Goal: Task Accomplishment & Management: Complete application form

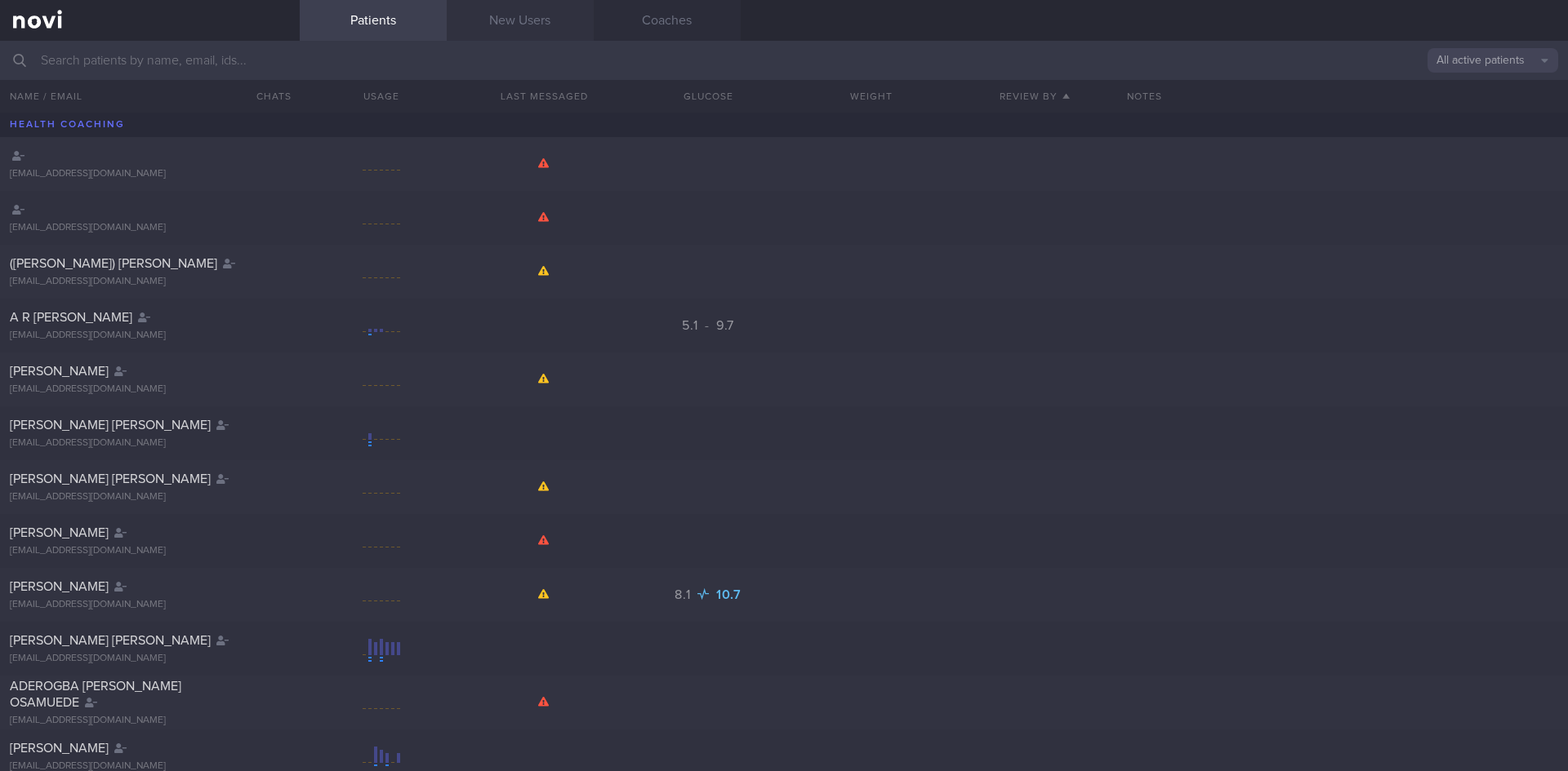
click at [519, 34] on link "New Users" at bounding box center [520, 20] width 147 height 40
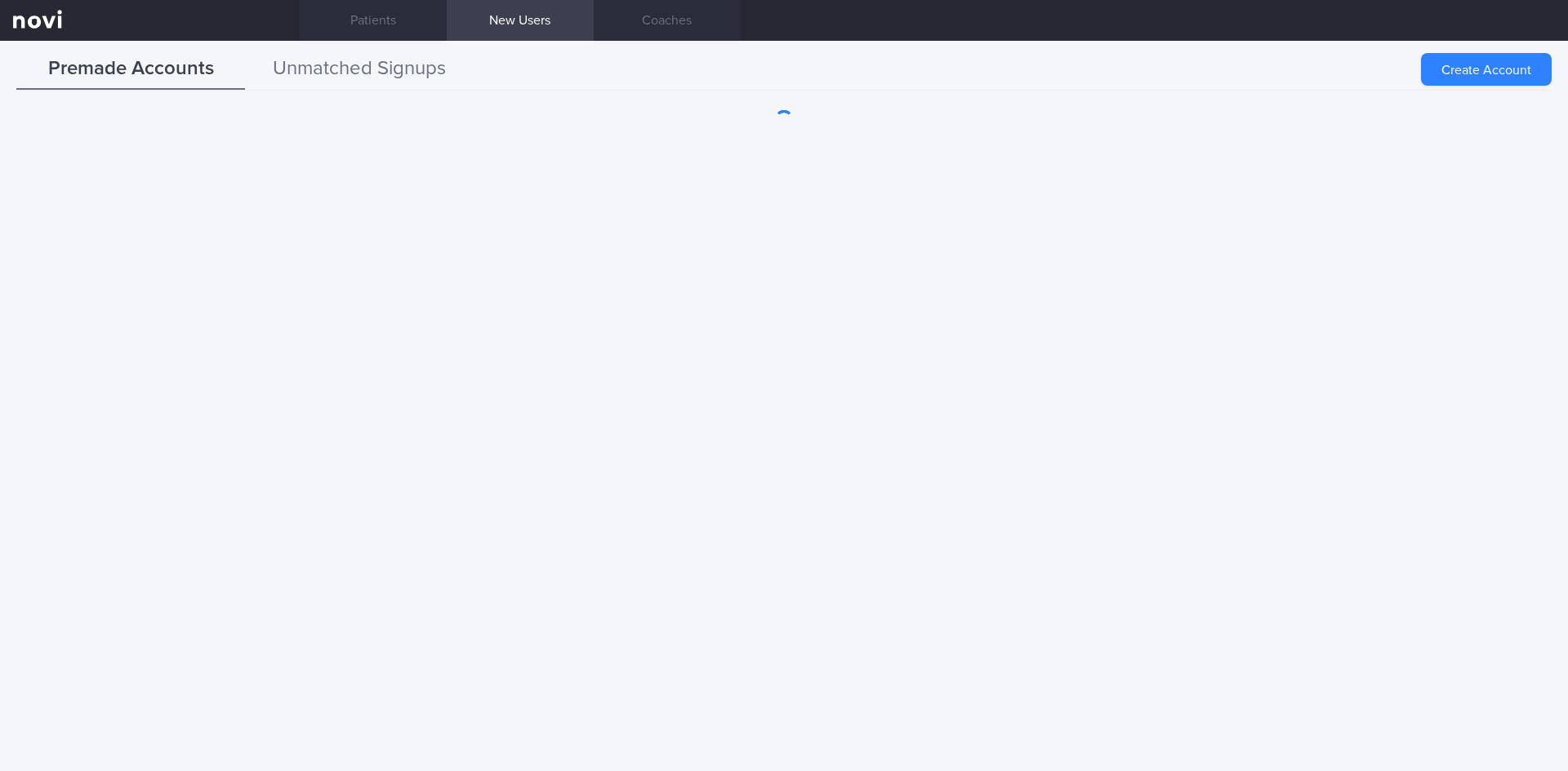
click at [393, 60] on button "Unmatched Signups" at bounding box center [359, 68] width 228 height 40
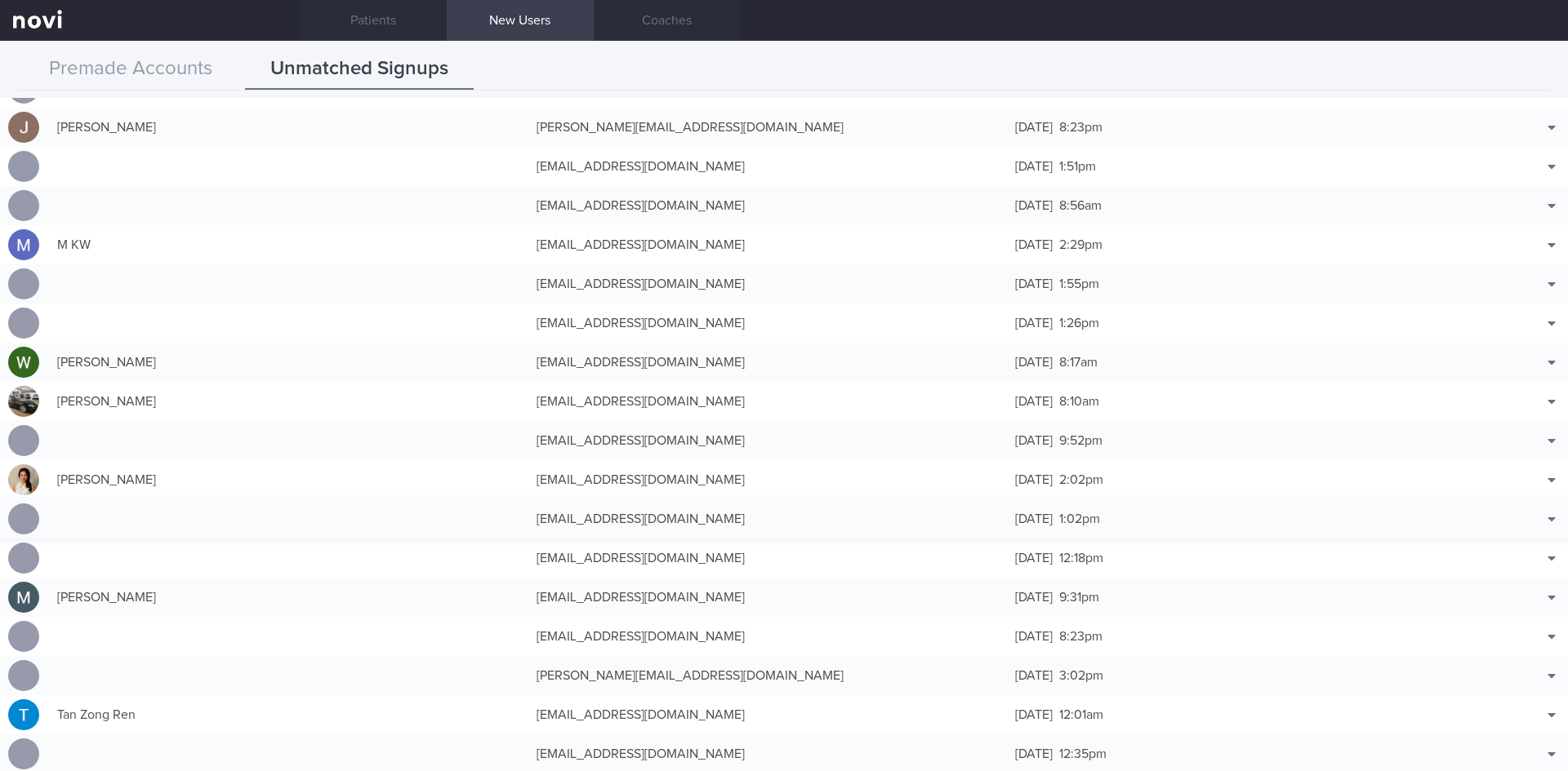
scroll to position [2286, 0]
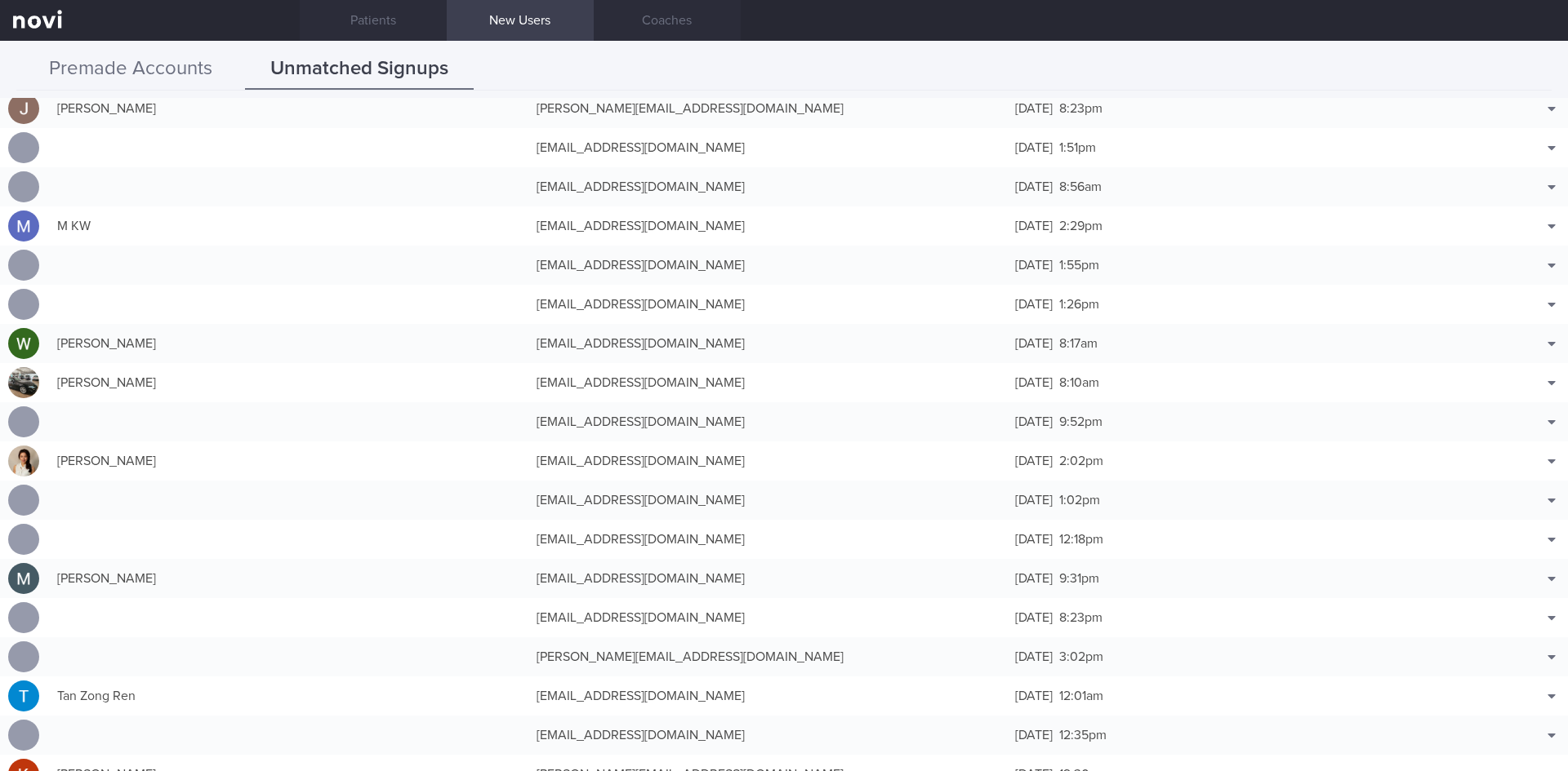
click at [154, 80] on button "Premade Accounts" at bounding box center [130, 68] width 228 height 40
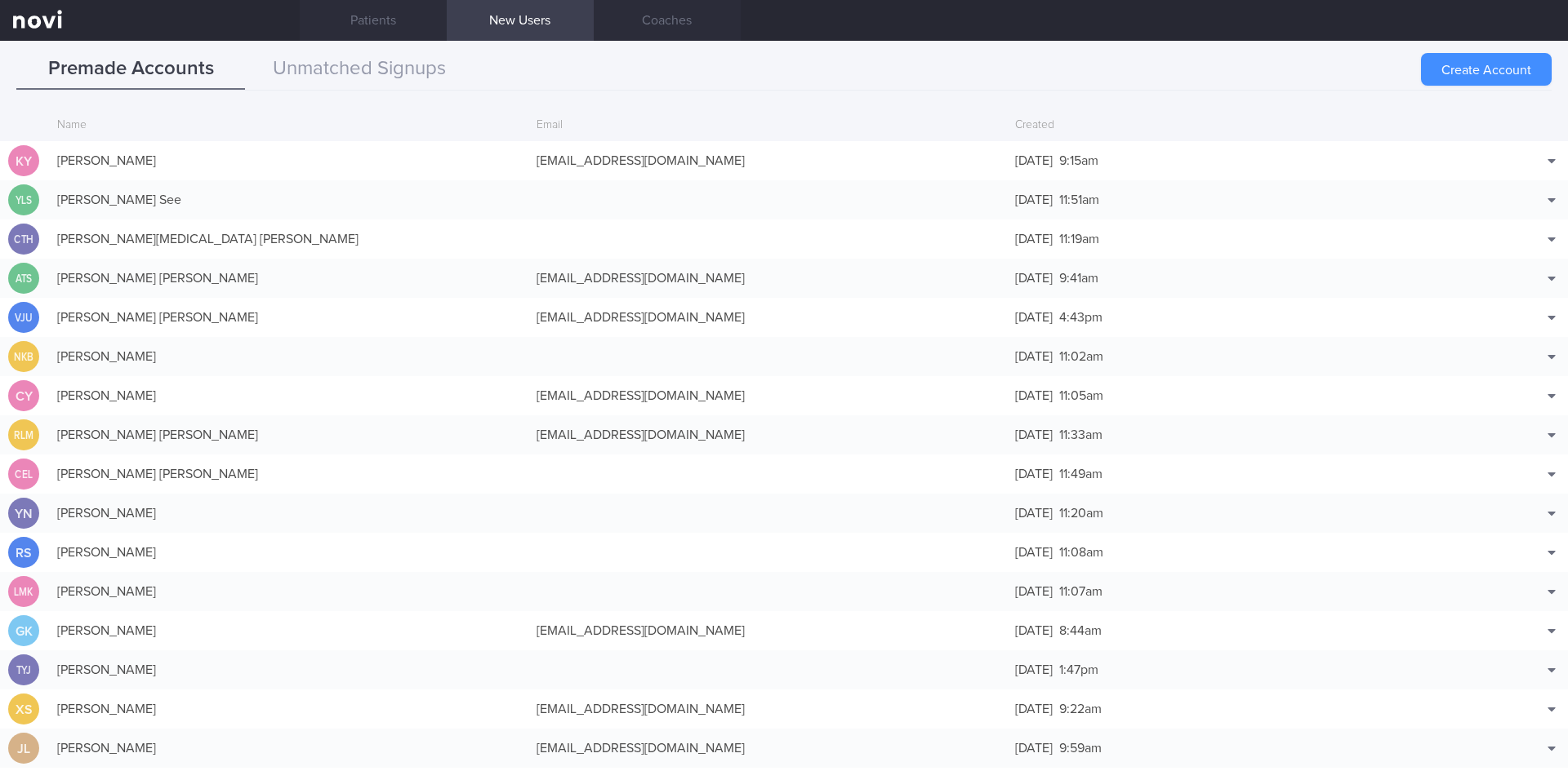
click at [1486, 54] on button "Create Account" at bounding box center [1486, 69] width 130 height 33
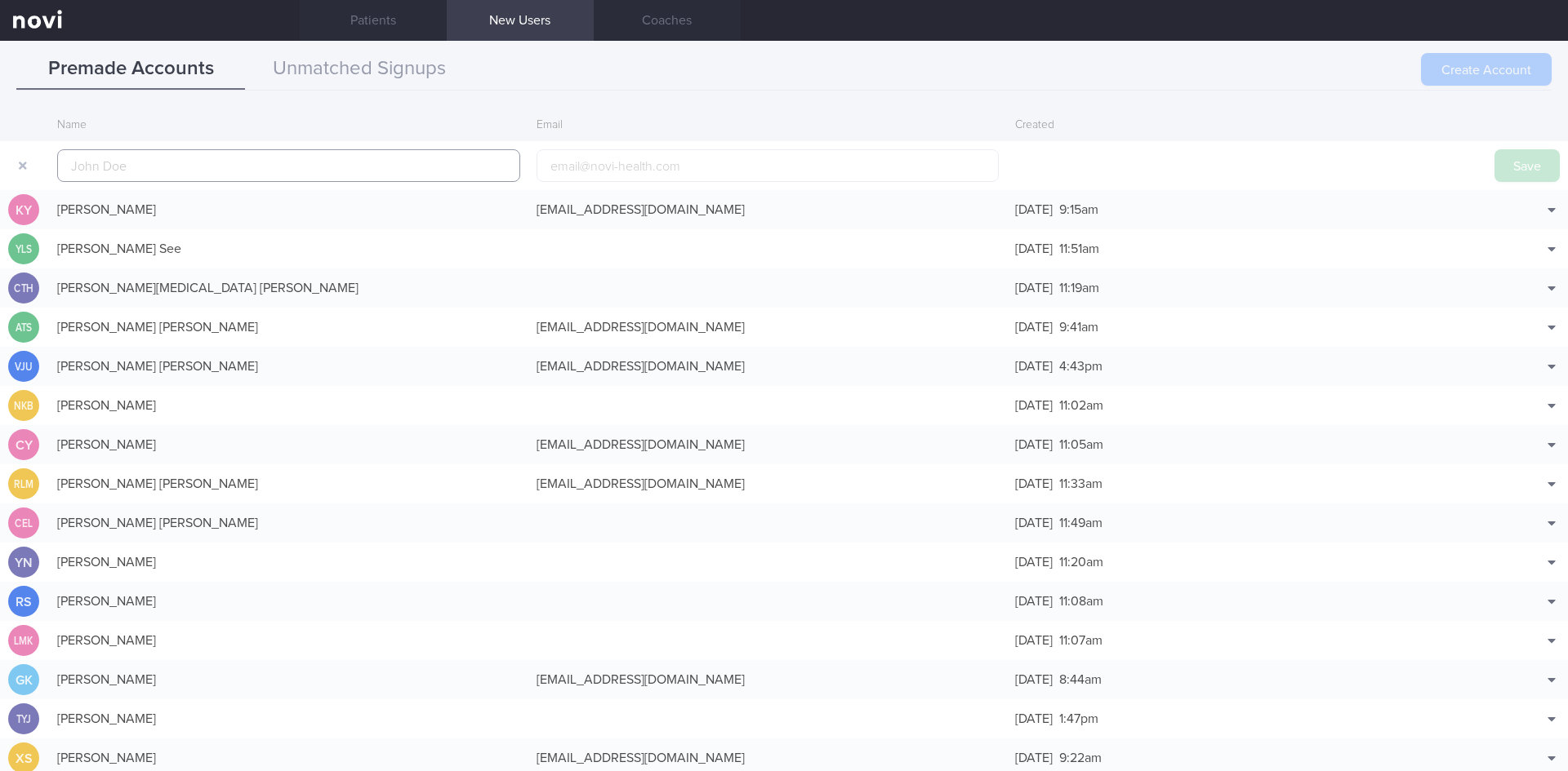
scroll to position [40, 0]
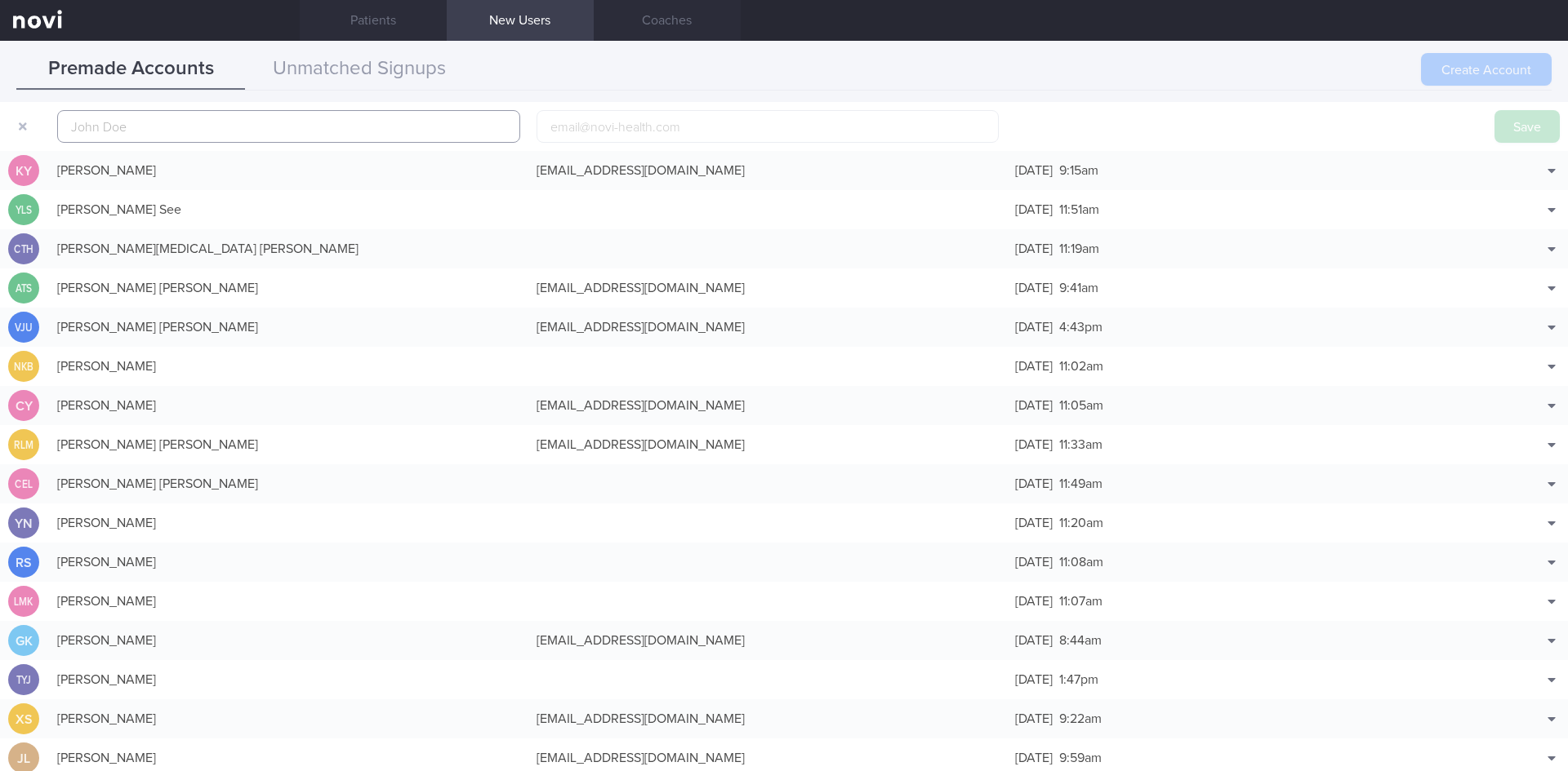
click at [292, 139] on input "text" at bounding box center [288, 127] width 463 height 33
click at [673, 134] on input "email" at bounding box center [767, 127] width 463 height 33
paste input "[EMAIL_ADDRESS][DOMAIN_NAME]"
click at [612, 126] on input "[EMAIL_ADDRESS][DOMAIN_NAME]" at bounding box center [767, 127] width 463 height 33
paste input "[PERSON_NAME]"
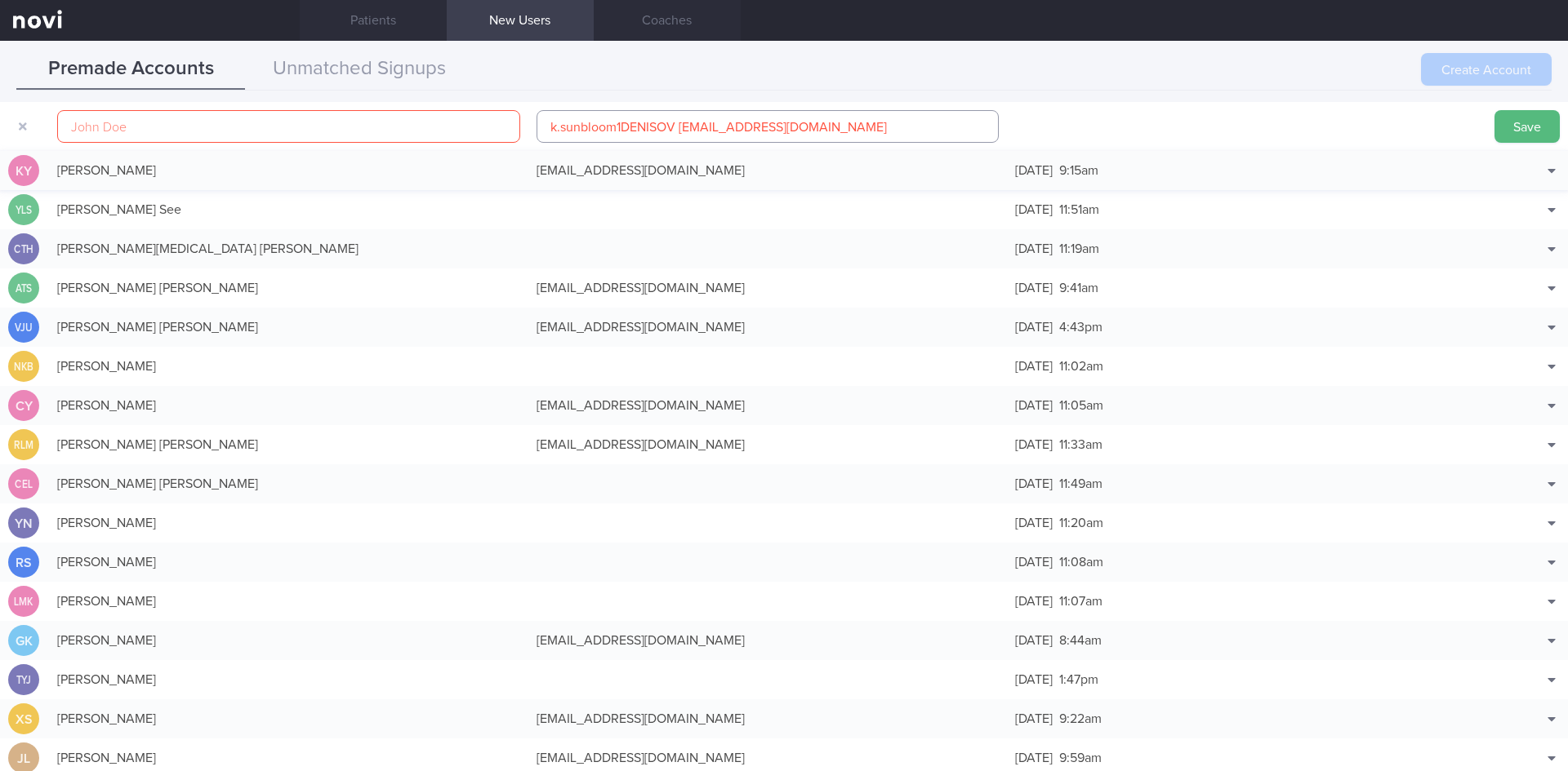
type input "[EMAIL_ADDRESS][DOMAIN_NAME]"
click at [407, 141] on input "text" at bounding box center [288, 127] width 463 height 33
paste input "[PERSON_NAME]"
type input "[PERSON_NAME]"
click at [1494, 129] on button "Save" at bounding box center [1526, 127] width 65 height 33
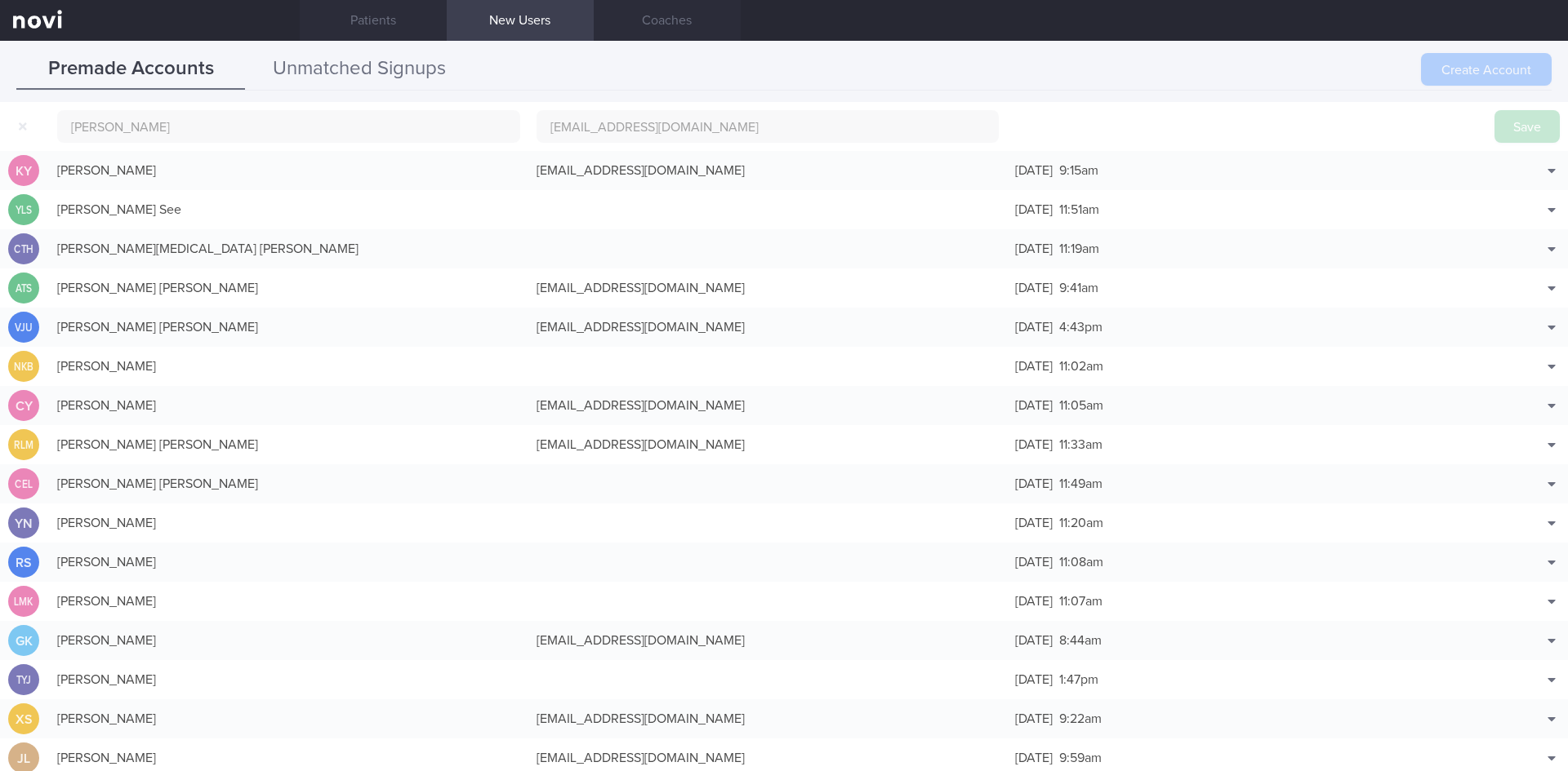
click at [427, 67] on button "Unmatched Signups" at bounding box center [359, 68] width 228 height 40
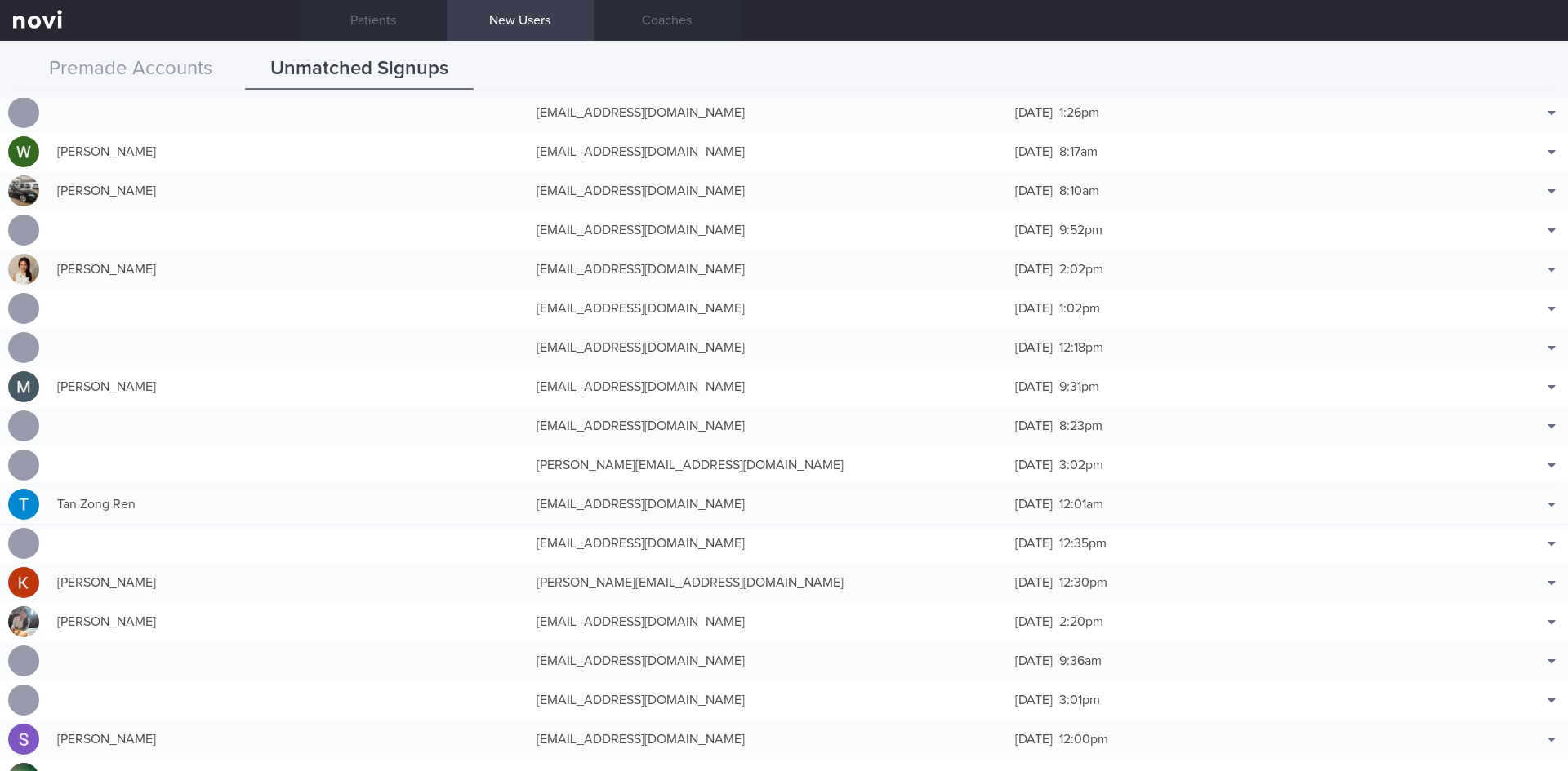
scroll to position [2449, 0]
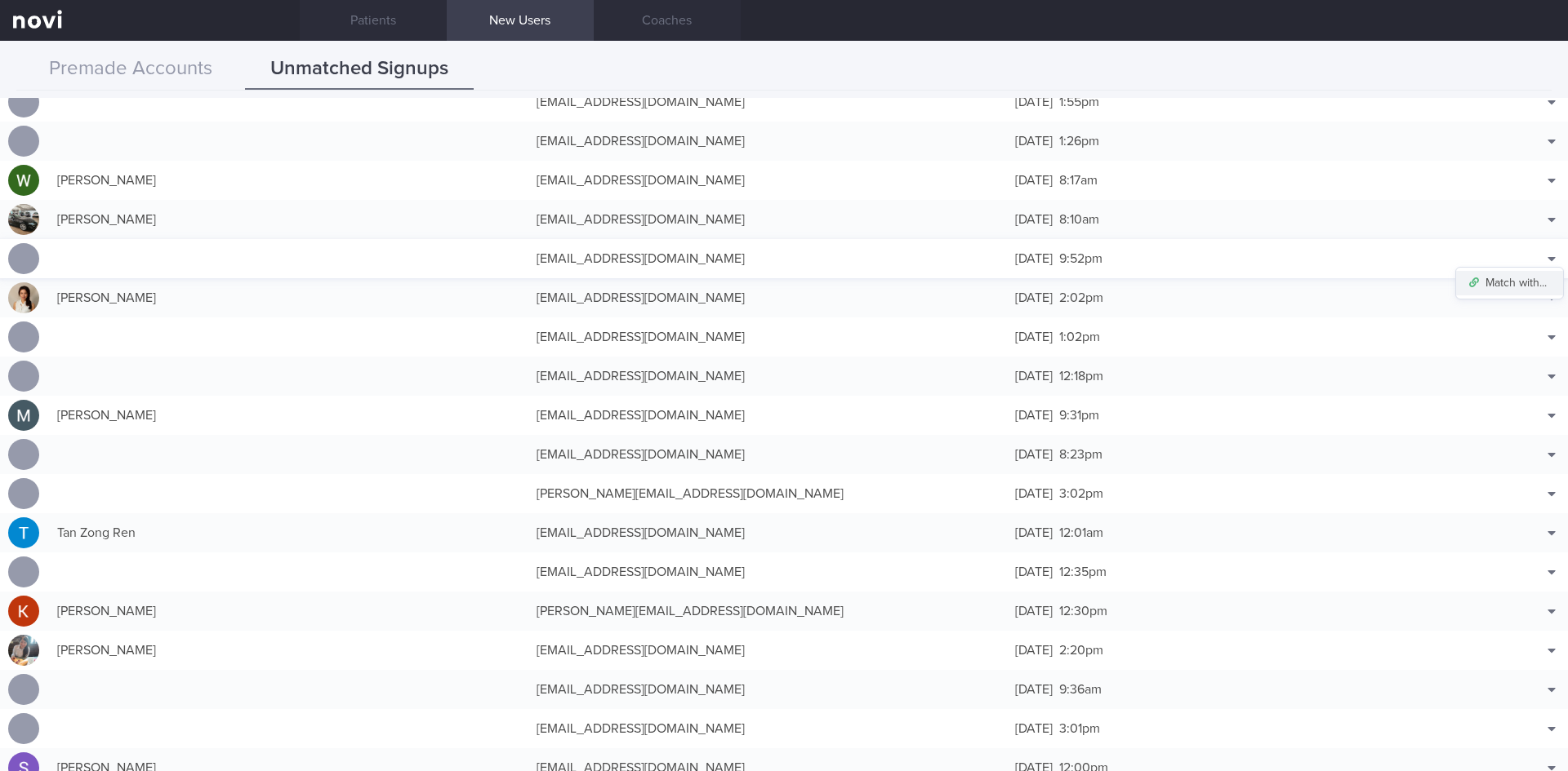
click at [1523, 280] on button "Match with..." at bounding box center [1509, 284] width 107 height 25
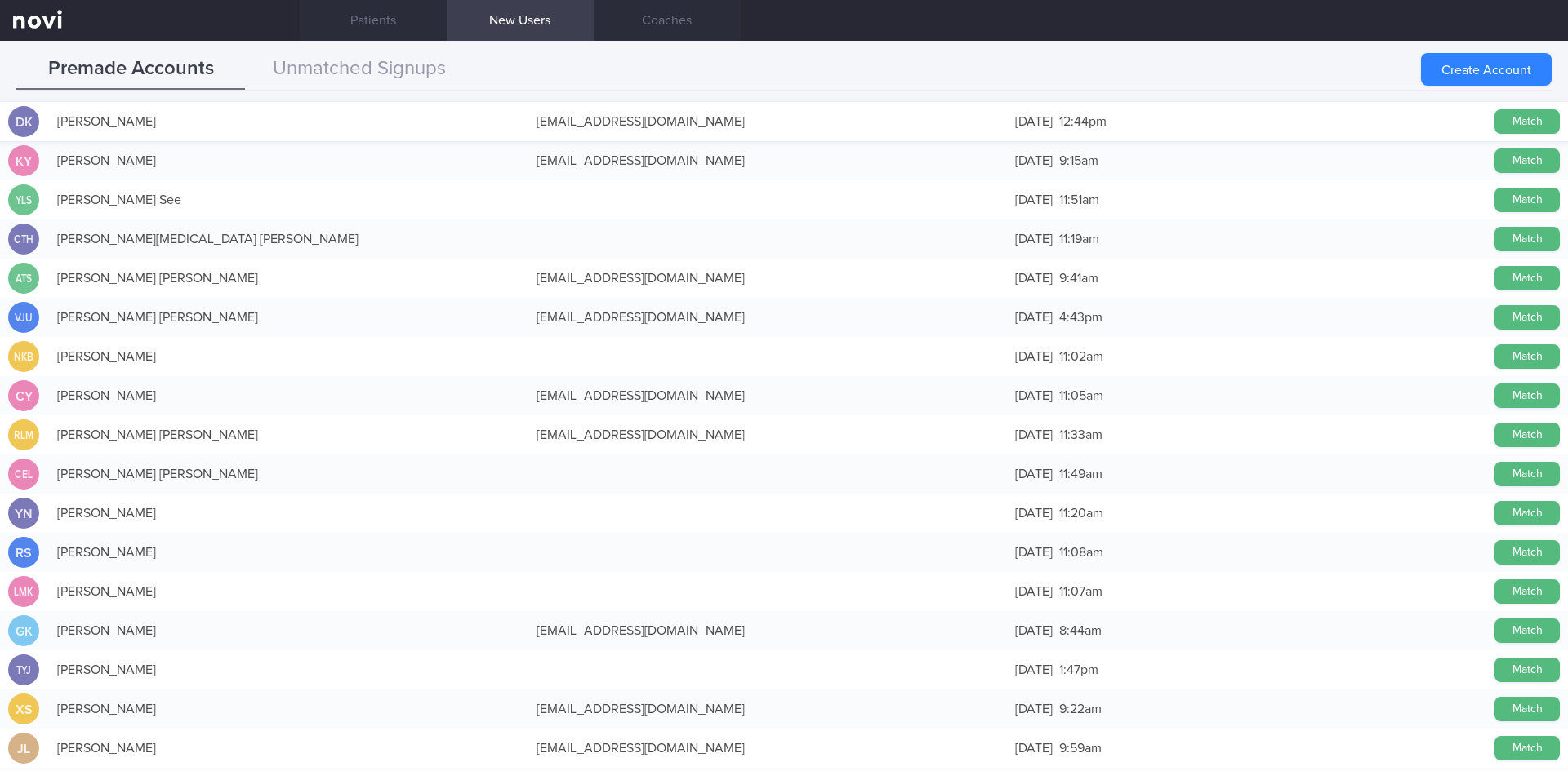
click at [1548, 125] on div "Match" at bounding box center [1527, 122] width 82 height 40
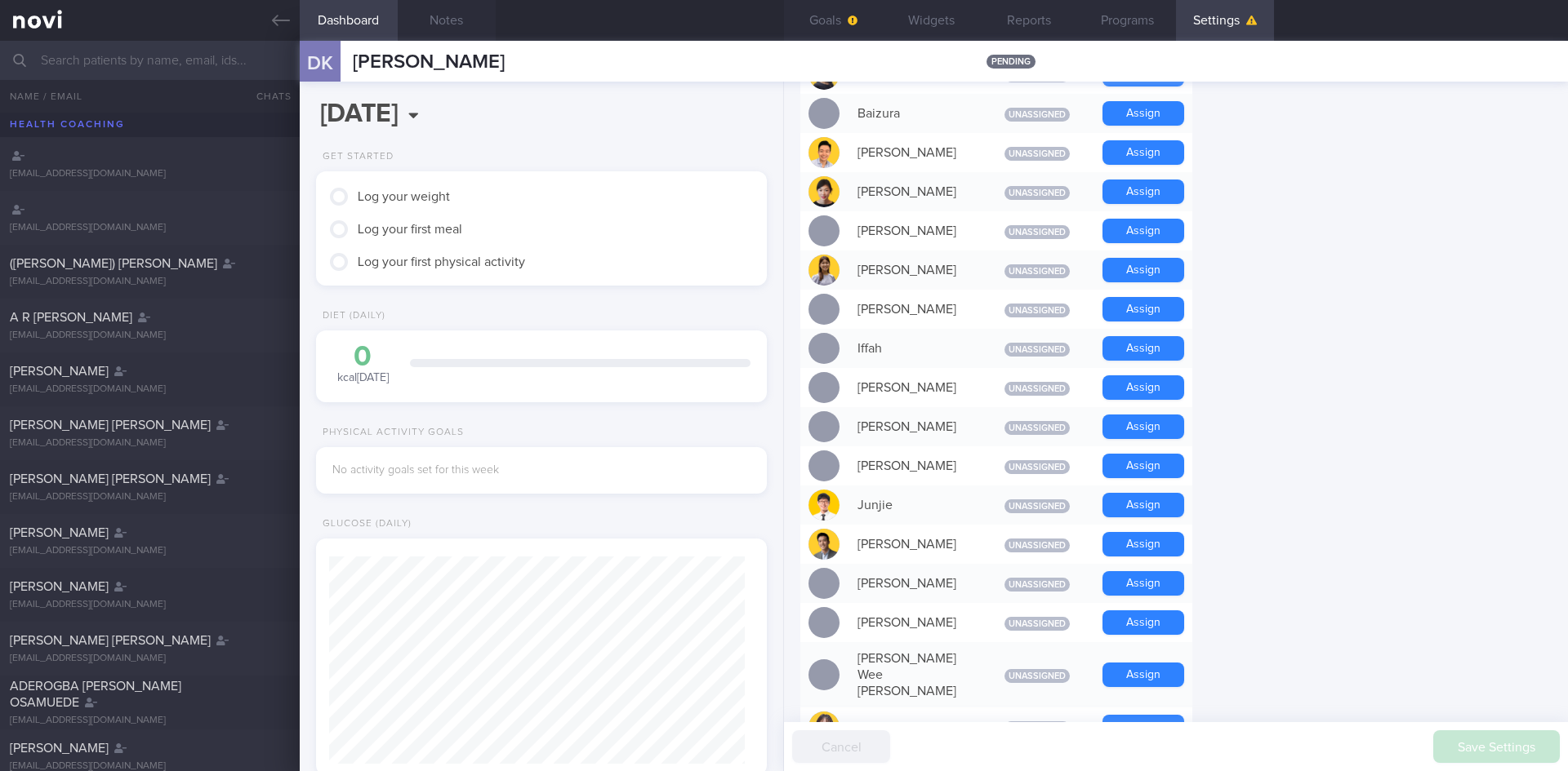
scroll to position [653, 0]
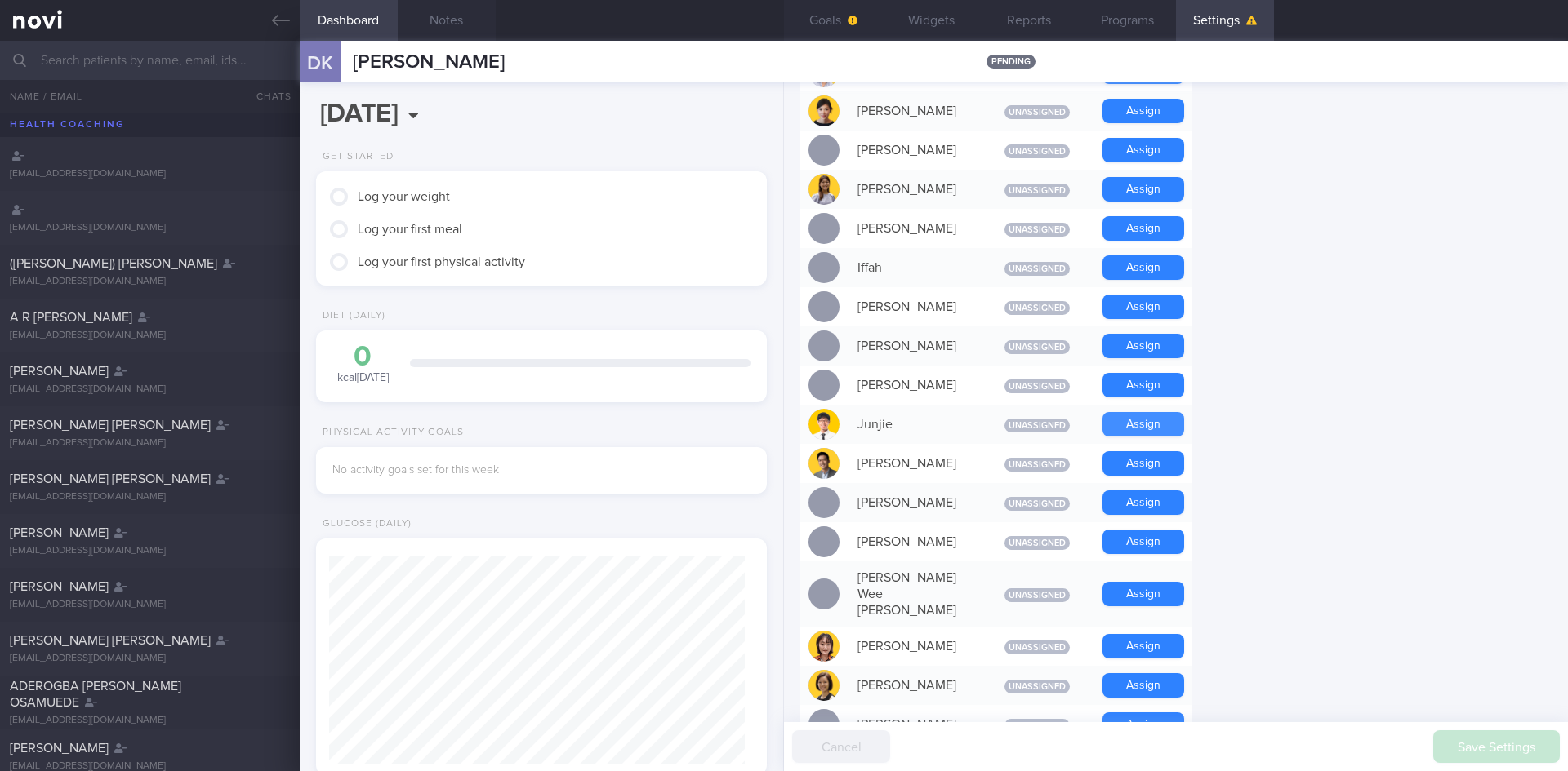
click at [1135, 423] on button "Assign" at bounding box center [1142, 425] width 82 height 25
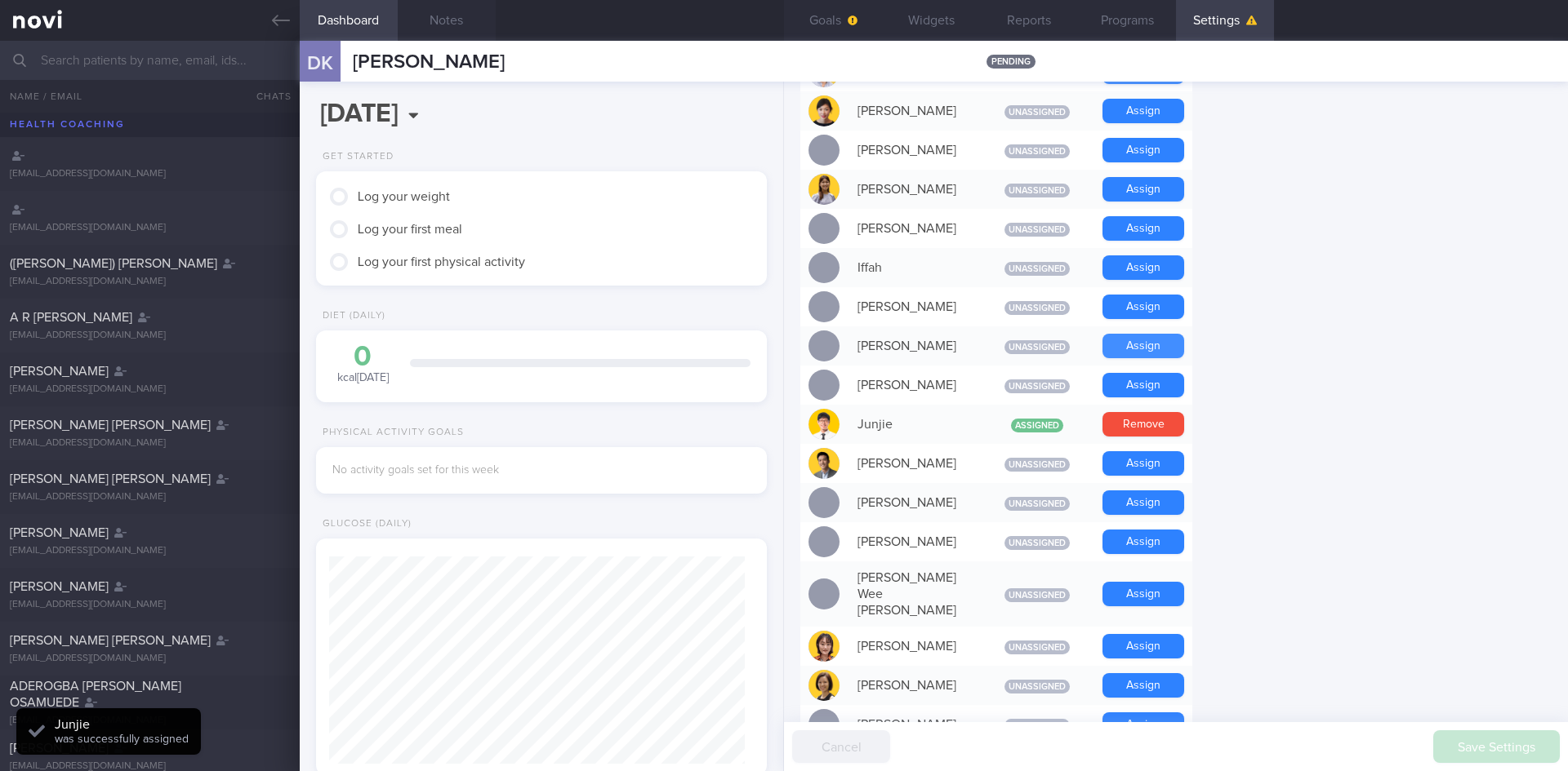
click at [1156, 350] on button "Assign" at bounding box center [1142, 346] width 82 height 25
